Goal: Ask a question

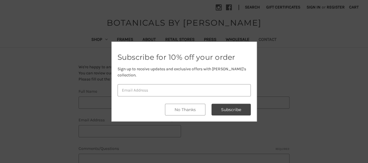
scroll to position [116, 0]
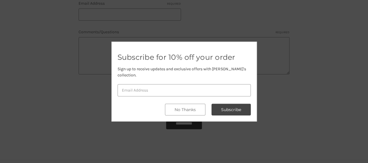
click at [268, 54] on div at bounding box center [184, 81] width 368 height 163
click at [187, 110] on button "No Thanks" at bounding box center [185, 110] width 40 height 12
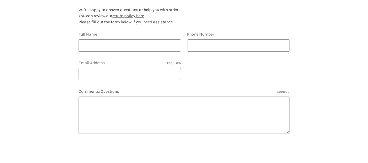
scroll to position [29, 0]
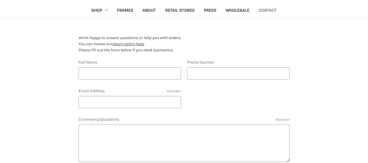
type input "[PERSON_NAME]"
type input "[EMAIL_ADDRESS][DOMAIN_NAME]"
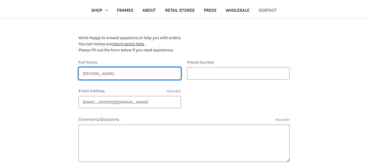
click at [169, 68] on input "[PERSON_NAME]" at bounding box center [130, 73] width 102 height 12
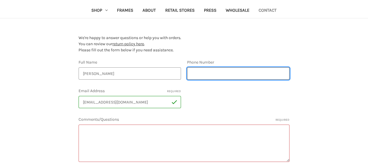
click at [221, 78] on input "Phone Number" at bounding box center [238, 73] width 102 height 12
type input "1201201200"
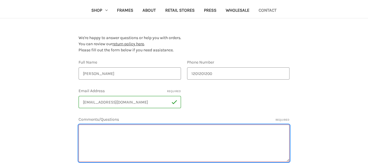
paste textarea ""Hello team, I was going through your website & I personally see a lot of poten…"
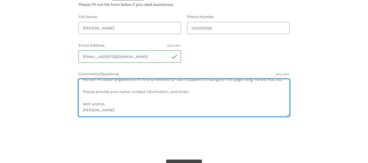
scroll to position [87, 0]
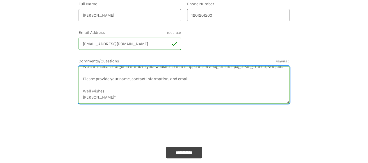
type textarea ""Hello team, I was going through your website & I personally see a lot of poten…"
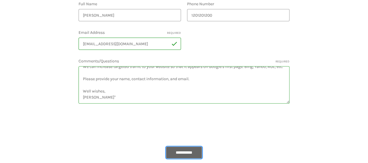
click at [186, 151] on input "**********" at bounding box center [184, 152] width 36 height 12
